Goal: Transaction & Acquisition: Book appointment/travel/reservation

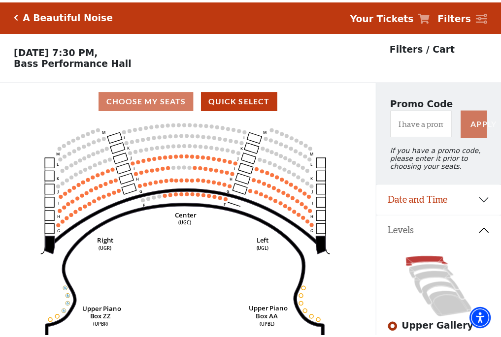
scroll to position [46, 0]
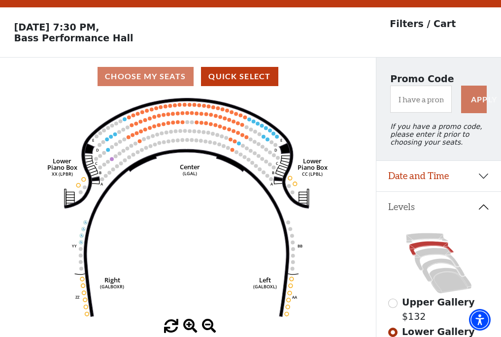
scroll to position [46, 0]
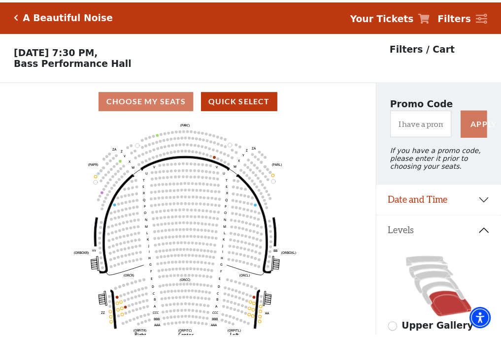
scroll to position [46, 0]
